Goal: Transaction & Acquisition: Purchase product/service

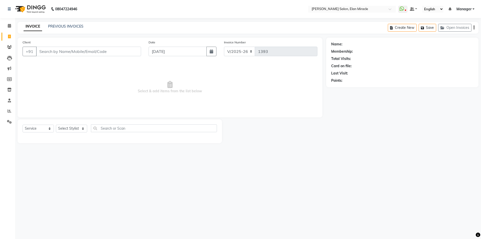
select select "7738"
select select "service"
click at [80, 127] on select "Select Stylist Anchal Mishra ANKIT KOMAL LUCKY MADHU Manager MONAL NAKUL NAVEEN…" at bounding box center [71, 129] width 31 height 8
select select "84023"
click at [56, 125] on select "Select Stylist Anchal Mishra ANKIT KOMAL LUCKY MADHU Manager MONAL NAKUL NAVEEN…" at bounding box center [71, 129] width 31 height 8
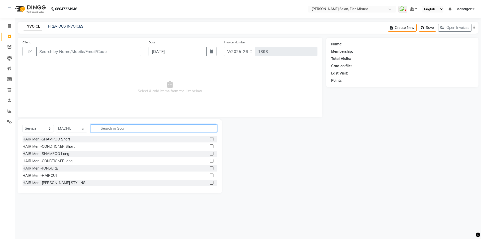
click at [117, 124] on input "text" at bounding box center [154, 128] width 126 height 8
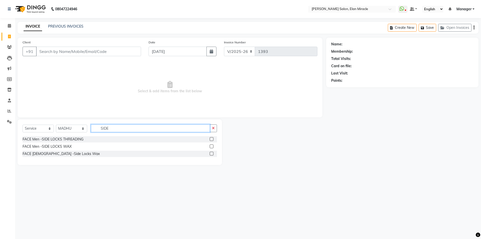
type input "SIDE"
click at [211, 153] on label at bounding box center [212, 154] width 4 height 4
click at [211, 153] on input "checkbox" at bounding box center [211, 153] width 3 height 3
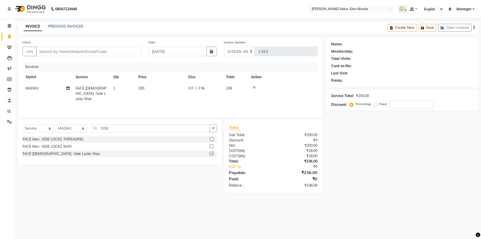
checkbox input "false"
click at [73, 129] on select "Select Stylist Anchal Mishra ANKIT KOMAL LUCKY MADHU Manager MONAL NAKUL NAVEEN…" at bounding box center [71, 129] width 31 height 8
click at [253, 88] on div at bounding box center [282, 88] width 63 height 4
click at [254, 88] on icon at bounding box center [254, 88] width 3 height 4
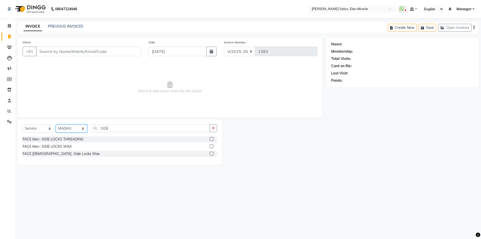
click at [65, 130] on select "Select Stylist Anchal Mishra ANKIT KOMAL LUCKY MADHU Manager MONAL NAKUL NAVEEN…" at bounding box center [71, 129] width 31 height 8
click at [56, 125] on select "Select Stylist Anchal Mishra ANKIT KOMAL LUCKY MADHU Manager MONAL NAKUL NAVEEN…" at bounding box center [71, 129] width 31 height 8
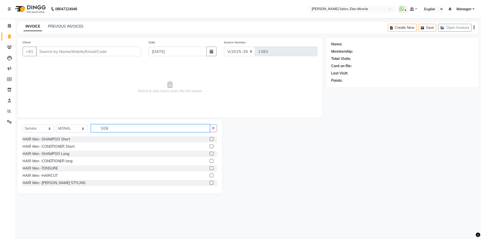
click at [134, 129] on input "SIDE" at bounding box center [150, 128] width 119 height 8
click at [68, 129] on select "Select Stylist Anchal Mishra ANKIT KOMAL LUCKY MADHU Manager MONAL NAKUL NAVEEN…" at bounding box center [71, 129] width 31 height 8
select select "84023"
click at [56, 125] on select "Select Stylist Anchal Mishra ANKIT KOMAL LUCKY MADHU Manager MONAL NAKUL NAVEEN…" at bounding box center [71, 129] width 31 height 8
click at [146, 132] on input "SIDE" at bounding box center [150, 128] width 119 height 8
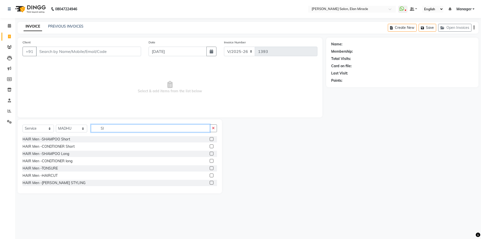
type input "S"
type input "A"
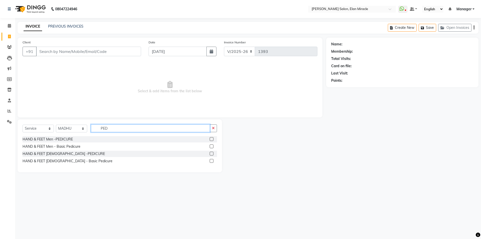
type input "PED"
click at [211, 153] on label at bounding box center [212, 154] width 4 height 4
click at [211, 153] on input "checkbox" at bounding box center [211, 153] width 3 height 3
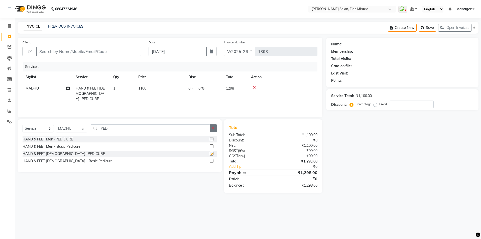
checkbox input "false"
click at [216, 128] on button "button" at bounding box center [213, 128] width 7 height 8
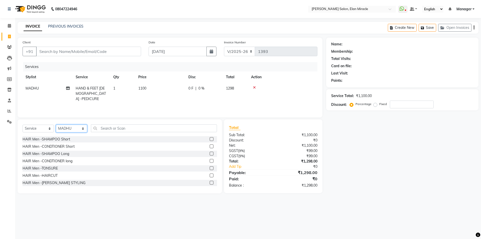
click at [60, 129] on select "Select Stylist Anchal Mishra ANKIT KOMAL LUCKY MADHU Manager MONAL NAKUL NAVEEN…" at bounding box center [71, 129] width 31 height 8
click at [56, 125] on select "Select Stylist Anchal Mishra ANKIT KOMAL LUCKY MADHU Manager MONAL NAKUL NAVEEN…" at bounding box center [71, 129] width 31 height 8
click at [83, 129] on select "Select Stylist Anchal Mishra ANKIT KOMAL LUCKY MADHU Manager MONAL NAKUL NAVEEN…" at bounding box center [71, 129] width 31 height 8
select select "69364"
click at [56, 125] on select "Select Stylist Anchal Mishra ANKIT KOMAL LUCKY MADHU Manager MONAL NAKUL NAVEEN…" at bounding box center [71, 129] width 31 height 8
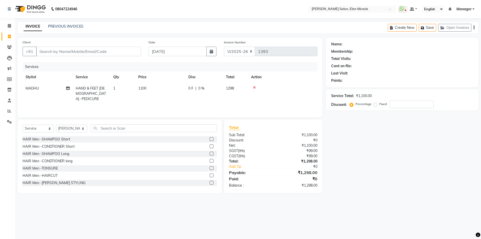
drag, startPoint x: 133, startPoint y: 123, endPoint x: 132, endPoint y: 126, distance: 3.1
click at [133, 123] on div "Select Service Product Membership Package Voucher Prepaid Gift Card Select Styl…" at bounding box center [120, 156] width 204 height 74
click at [131, 127] on input "text" at bounding box center [154, 128] width 126 height 8
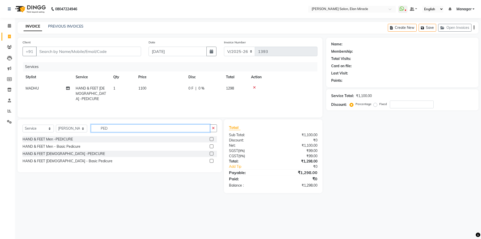
type input "PED"
click at [212, 138] on label at bounding box center [212, 139] width 4 height 4
click at [212, 138] on input "checkbox" at bounding box center [211, 139] width 3 height 3
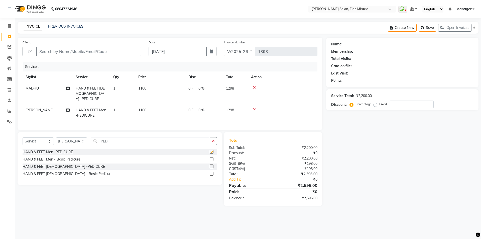
checkbox input "false"
click at [212, 138] on button "button" at bounding box center [213, 141] width 7 height 8
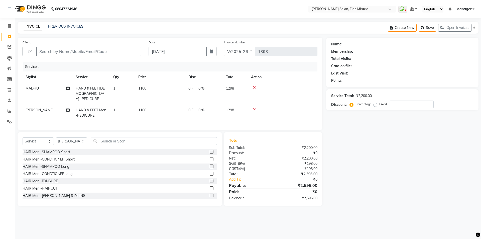
click at [168, 89] on td "1100" at bounding box center [160, 94] width 50 height 22
select select "84023"
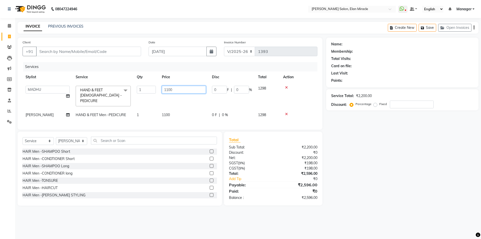
click at [181, 86] on input "1100" at bounding box center [184, 90] width 44 height 8
type input "1"
type input "1800"
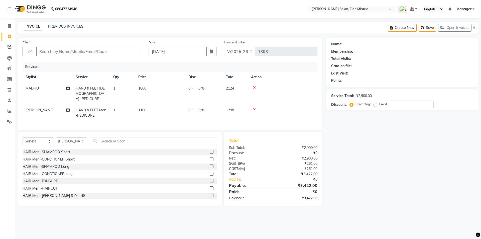
click at [174, 105] on td "1100" at bounding box center [160, 112] width 50 height 17
select select "69364"
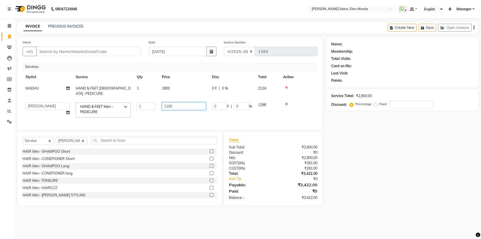
click at [195, 107] on input "1100" at bounding box center [184, 106] width 44 height 8
type input "1"
type input "1800"
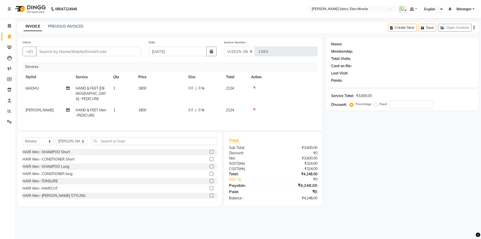
click at [349, 160] on div "Name: Membership: Total Visits: Card on file: Last Visit: Points: Service Total…" at bounding box center [404, 122] width 156 height 168
click at [77, 49] on input "Client" at bounding box center [88, 52] width 105 height 10
type input "9"
type input "0"
type input "9818438299"
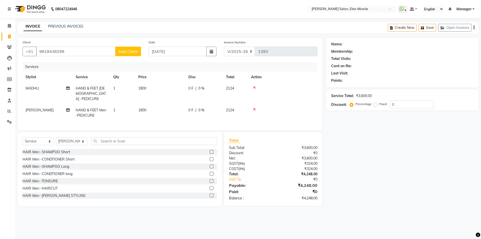
click at [128, 50] on span "Add Client" at bounding box center [128, 51] width 20 height 5
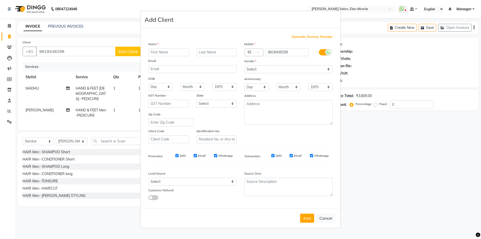
click at [172, 53] on input "text" at bounding box center [168, 52] width 41 height 8
type input "SHIVANI"
click at [267, 70] on select "Select Male Female Other Prefer Not To Say" at bounding box center [288, 69] width 88 height 8
select select "female"
click at [244, 65] on select "Select Male Female Other Prefer Not To Say" at bounding box center [288, 69] width 88 height 8
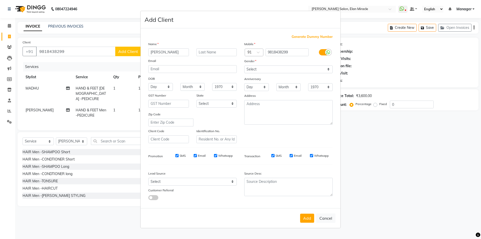
click at [310, 220] on button "Add" at bounding box center [307, 217] width 14 height 9
select select
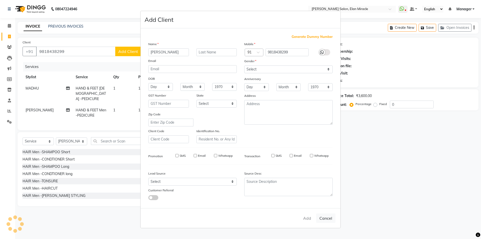
select select
checkbox input "false"
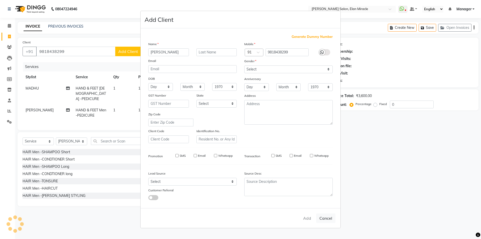
checkbox input "false"
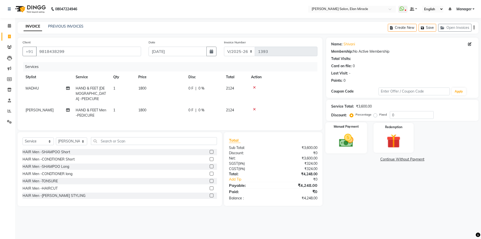
click at [348, 130] on div "Manual Payment" at bounding box center [346, 137] width 42 height 31
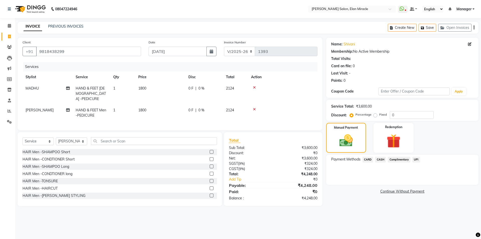
click at [416, 159] on span "UPI" at bounding box center [416, 160] width 8 height 6
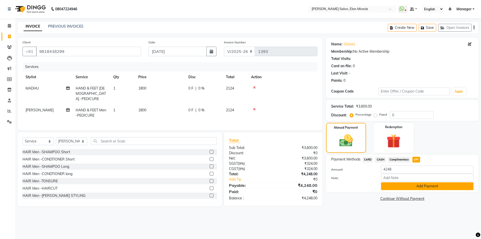
click at [428, 184] on button "Add Payment" at bounding box center [427, 186] width 92 height 8
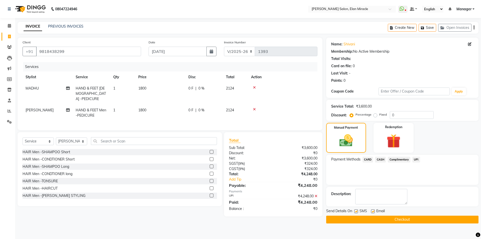
click at [417, 222] on button "Checkout" at bounding box center [402, 219] width 152 height 8
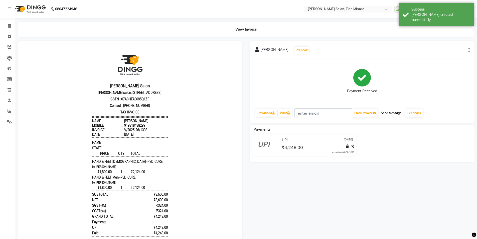
click at [397, 115] on button "Send Message" at bounding box center [391, 113] width 25 height 9
click at [9, 37] on icon at bounding box center [9, 37] width 3 height 4
select select "7738"
select select "service"
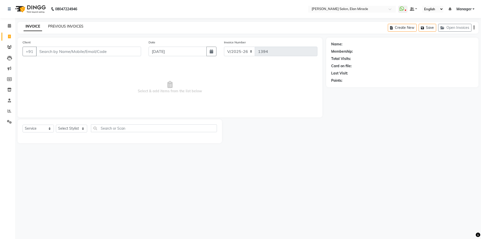
click at [54, 26] on link "PREVIOUS INVOICES" at bounding box center [65, 26] width 35 height 5
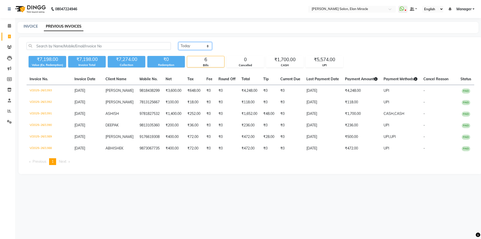
click at [197, 43] on select "Today Yesterday Custom Range" at bounding box center [195, 46] width 34 height 8
select select "yesterday"
click at [178, 42] on select "Today Yesterday Custom Range" at bounding box center [195, 46] width 34 height 8
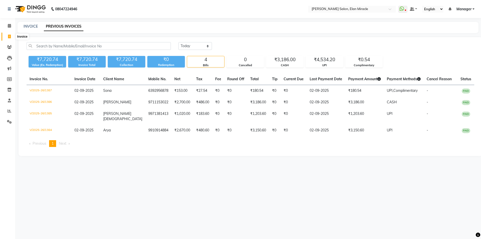
click at [6, 37] on span at bounding box center [9, 37] width 9 height 6
select select "service"
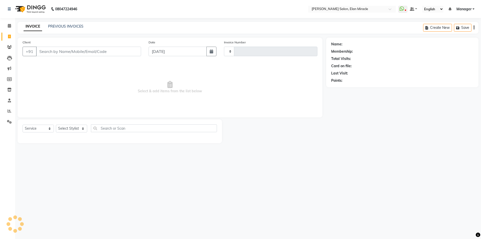
type input "1394"
select select "7738"
click at [79, 128] on select "Select Stylist Anchal Mishra ANKIT KOMAL LUCKY MADHU Manager MONAL NAKUL NAVEEN…" at bounding box center [71, 129] width 31 height 8
select select "84023"
click at [56, 125] on select "Select Stylist Anchal Mishra ANKIT KOMAL LUCKY MADHU Manager MONAL NAKUL NAVEEN…" at bounding box center [71, 129] width 31 height 8
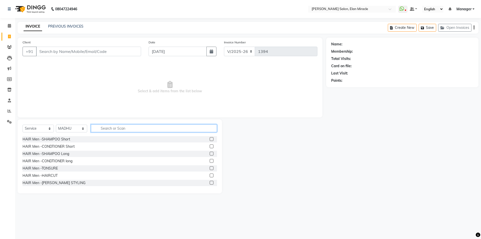
click at [125, 129] on input "text" at bounding box center [154, 128] width 126 height 8
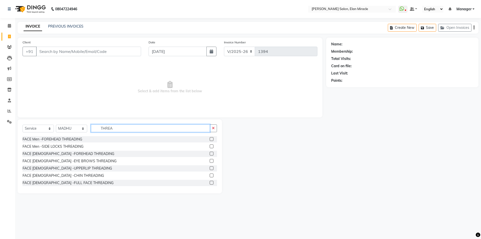
type input "THREA"
click at [210, 160] on label at bounding box center [212, 161] width 4 height 4
click at [210, 160] on input "checkbox" at bounding box center [211, 160] width 3 height 3
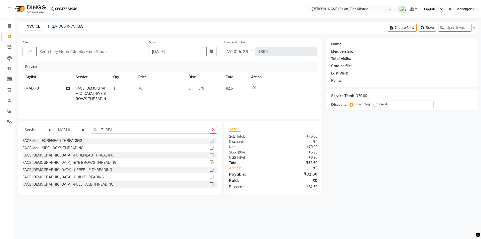
checkbox input "false"
click at [216, 128] on button "button" at bounding box center [213, 130] width 7 height 8
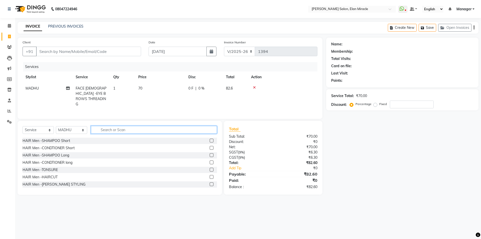
click at [108, 128] on input "text" at bounding box center [154, 130] width 126 height 8
click at [77, 128] on select "Select Stylist Anchal Mishra ANKIT KOMAL LUCKY MADHU Manager MONAL NAKUL NAVEEN…" at bounding box center [71, 130] width 31 height 8
click at [85, 129] on select "Select Stylist Anchal Mishra ANKIT KOMAL LUCKY MADHU Manager MONAL NAKUL NAVEEN…" at bounding box center [71, 130] width 31 height 8
click at [78, 126] on select "Select Stylist Anchal Mishra ANKIT KOMAL LUCKY MADHU Manager MONAL NAKUL NAVEEN…" at bounding box center [71, 130] width 31 height 8
select select "69362"
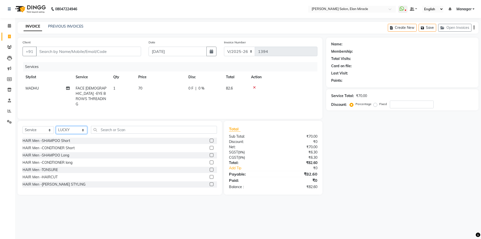
click at [56, 126] on select "Select Stylist Anchal Mishra ANKIT KOMAL LUCKY MADHU Manager MONAL NAKUL NAVEEN…" at bounding box center [71, 130] width 31 height 8
click at [122, 128] on input "text" at bounding box center [154, 130] width 126 height 8
type input "HAIR"
click at [210, 175] on label at bounding box center [212, 177] width 4 height 4
click at [210, 175] on input "checkbox" at bounding box center [211, 176] width 3 height 3
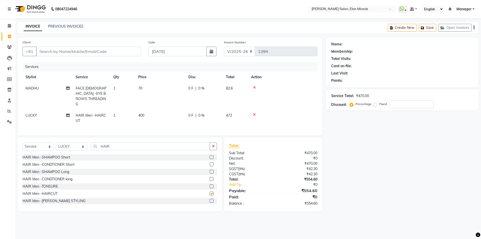
checkbox input "false"
click at [122, 142] on input "HAIR" at bounding box center [150, 146] width 119 height 8
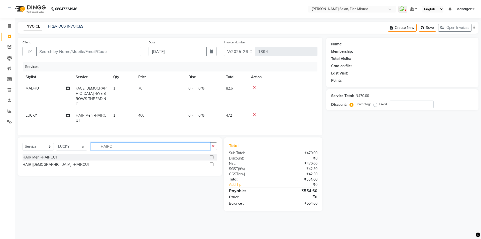
type input "HAIRC"
click at [211, 162] on label at bounding box center [212, 164] width 4 height 4
click at [211, 163] on input "checkbox" at bounding box center [211, 164] width 3 height 3
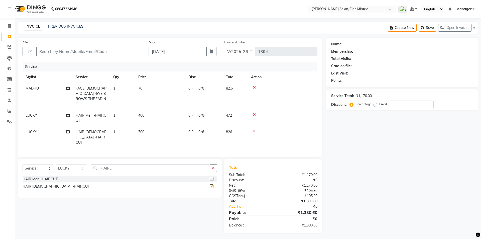
checkbox input "false"
click at [255, 113] on icon at bounding box center [254, 115] width 3 height 4
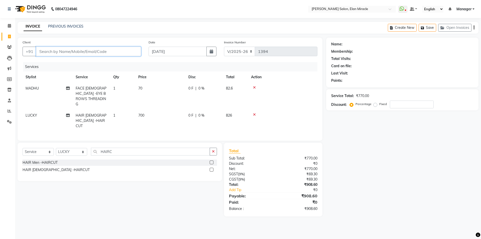
click at [123, 49] on input "Client" at bounding box center [88, 52] width 105 height 10
type input "7"
type input "0"
type input "7982256102"
click at [123, 49] on span "Add Client" at bounding box center [128, 51] width 20 height 5
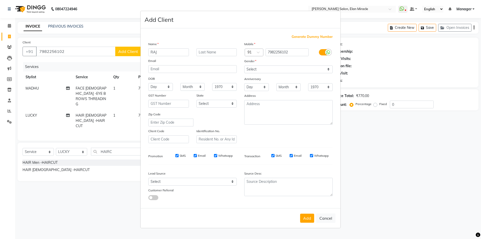
type input "RAJ"
click at [290, 69] on select "Select Male Female Other Prefer Not To Say" at bounding box center [288, 69] width 88 height 8
select select "male"
click at [244, 65] on select "Select Male Female Other Prefer Not To Say" at bounding box center [288, 69] width 88 height 8
click at [310, 222] on button "Add" at bounding box center [307, 217] width 14 height 9
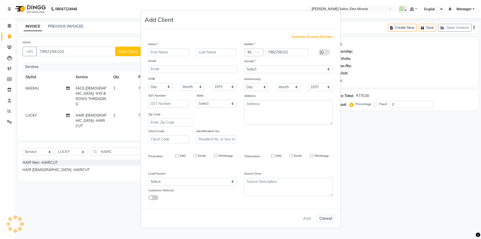
select select
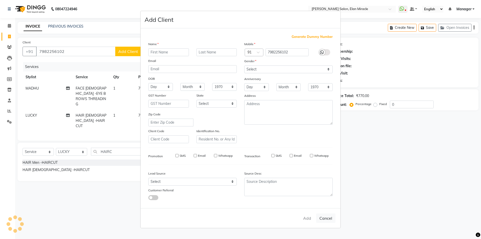
select select
checkbox input "false"
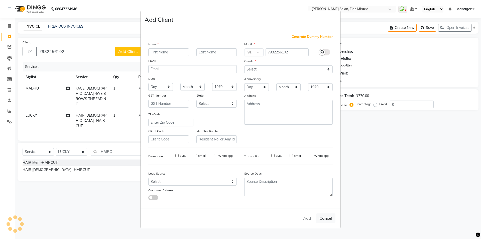
checkbox input "false"
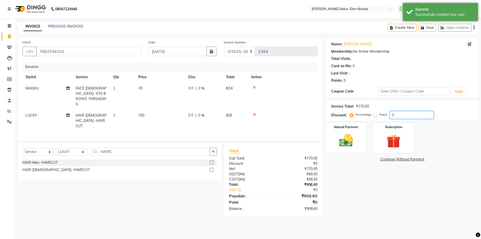
click at [402, 113] on input "0" at bounding box center [412, 115] width 44 height 8
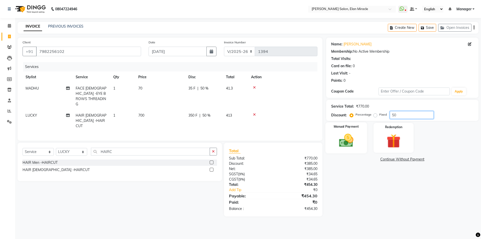
type input "50"
click at [346, 138] on img at bounding box center [345, 140] width 23 height 17
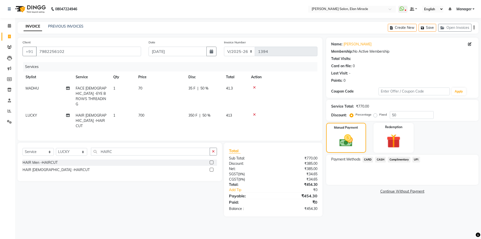
click at [382, 161] on span "CASH" at bounding box center [380, 160] width 11 height 6
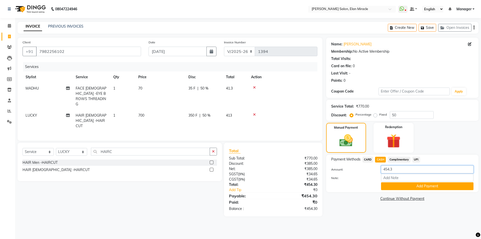
click at [397, 171] on input "454.3" at bounding box center [427, 169] width 92 height 8
type input "450"
click at [398, 184] on button "Add Payment" at bounding box center [427, 186] width 92 height 8
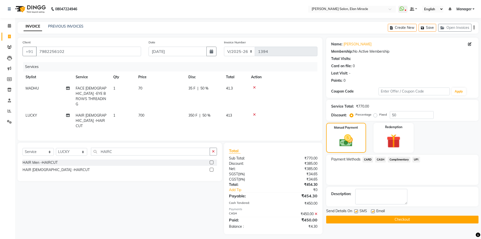
click at [345, 218] on button "Checkout" at bounding box center [402, 219] width 152 height 8
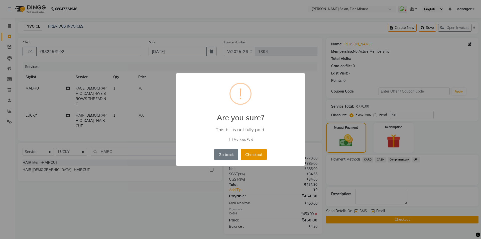
click at [253, 154] on button "Checkout" at bounding box center [254, 154] width 26 height 11
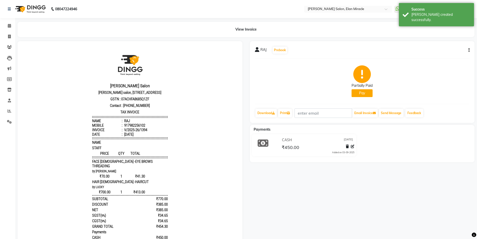
click at [370, 94] on button "Pay" at bounding box center [362, 93] width 21 height 8
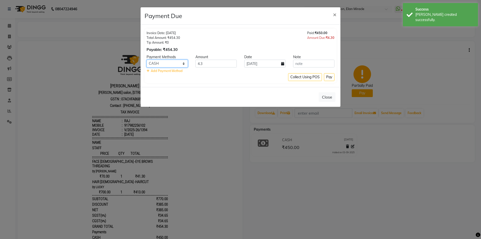
click at [182, 66] on select "CARD CASH Complimentary UPI" at bounding box center [167, 64] width 41 height 8
select select "52"
click at [147, 60] on select "CARD CASH Complimentary UPI" at bounding box center [167, 64] width 41 height 8
click at [333, 78] on button "Pay" at bounding box center [329, 77] width 11 height 8
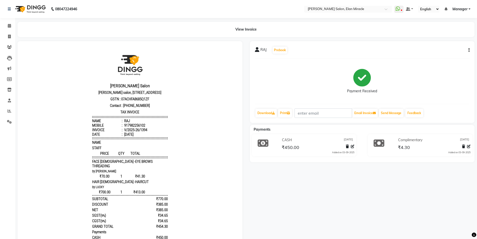
scroll to position [4, 0]
drag, startPoint x: 109, startPoint y: 182, endPoint x: 123, endPoint y: 182, distance: 14.0
click at [123, 182] on div "HAIR Female -HAIRCUT" at bounding box center [130, 181] width 76 height 5
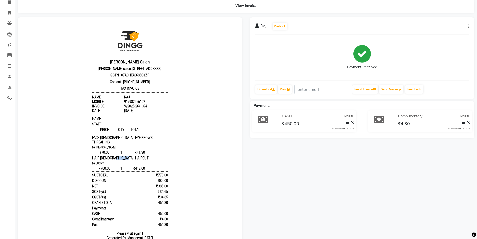
scroll to position [51, 0]
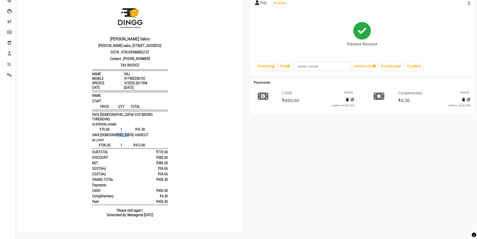
drag, startPoint x: 153, startPoint y: 202, endPoint x: 168, endPoint y: 202, distance: 15.0
click at [168, 202] on body "Madonna Salon Madonna salon, 1st floor Elan Miracle, Northern Peripheral Rd, Se…" at bounding box center [130, 111] width 211 height 221
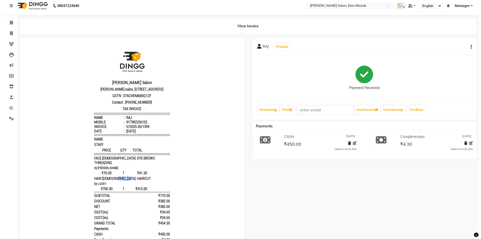
scroll to position [0, 0]
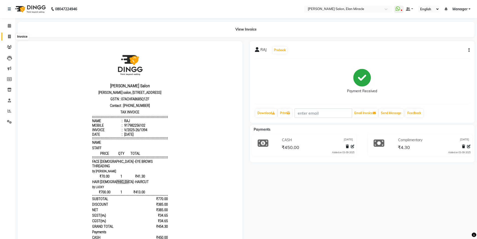
click at [9, 36] on icon at bounding box center [9, 37] width 3 height 4
select select "service"
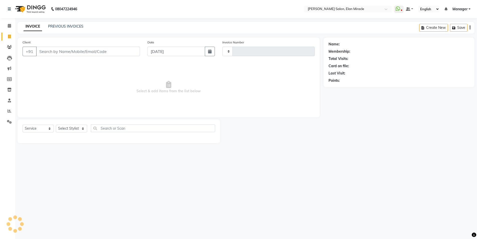
type input "1395"
select select "7738"
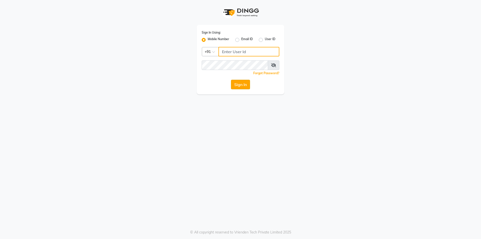
type input "9717821804"
click at [242, 84] on button "Sign In" at bounding box center [240, 85] width 19 height 10
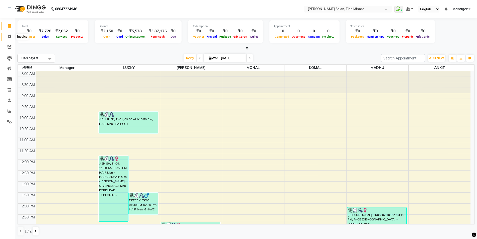
click at [9, 35] on icon at bounding box center [9, 37] width 3 height 4
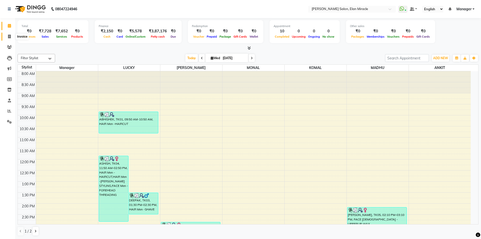
select select "7738"
select select "service"
